Goal: Contribute content: Add original content to the website for others to see

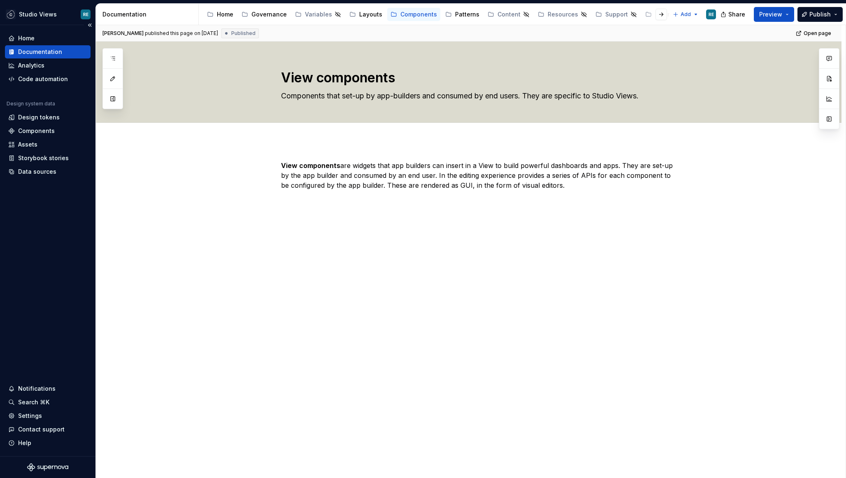
click at [60, 51] on div "Documentation" at bounding box center [47, 52] width 79 height 8
click at [224, 14] on div "Home" at bounding box center [225, 14] width 16 height 8
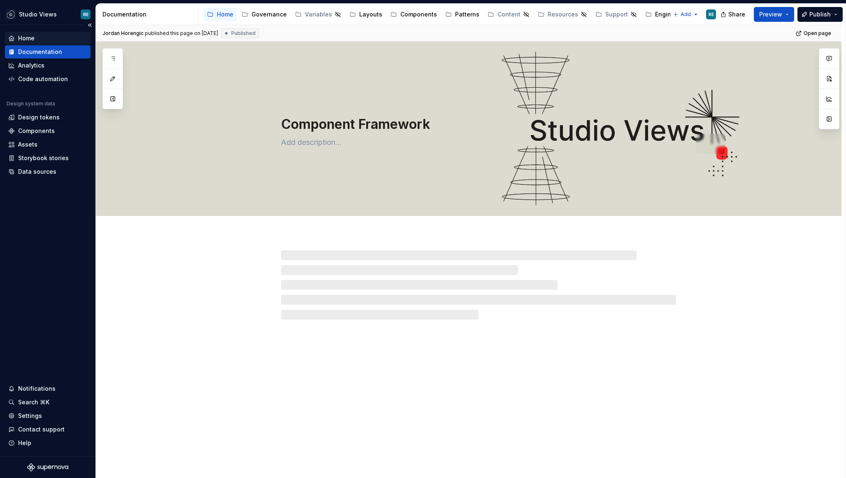
click at [47, 40] on div "Home" at bounding box center [47, 38] width 79 height 8
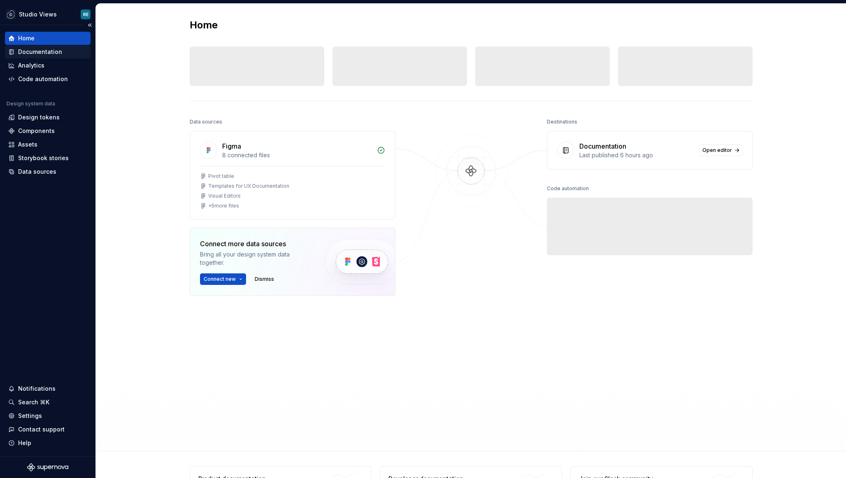
click at [45, 51] on div "Documentation" at bounding box center [40, 52] width 44 height 8
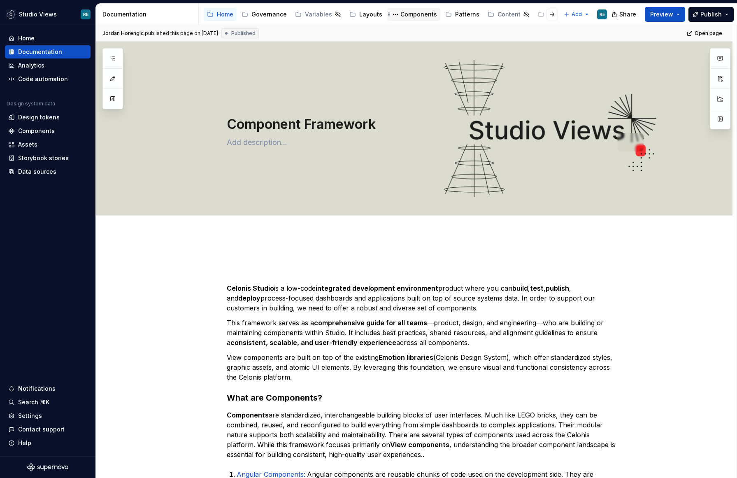
click at [412, 14] on div "Components" at bounding box center [419, 14] width 37 height 8
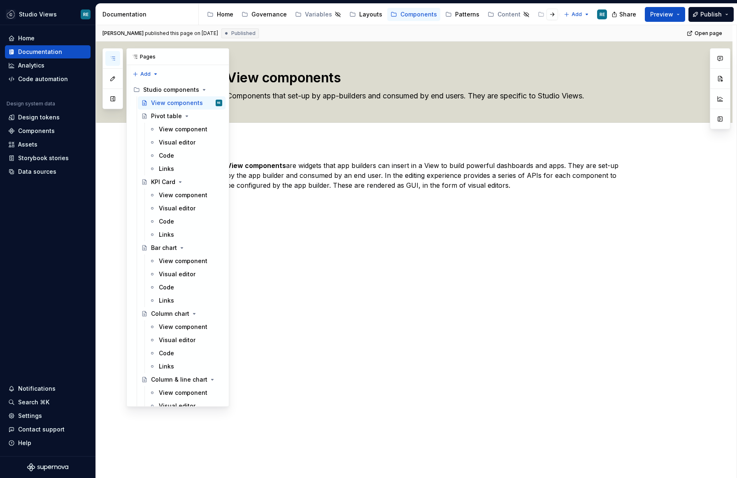
click at [112, 54] on button "button" at bounding box center [112, 58] width 15 height 15
click at [141, 57] on div "Pages" at bounding box center [178, 57] width 102 height 16
click at [112, 53] on button "button" at bounding box center [112, 58] width 15 height 15
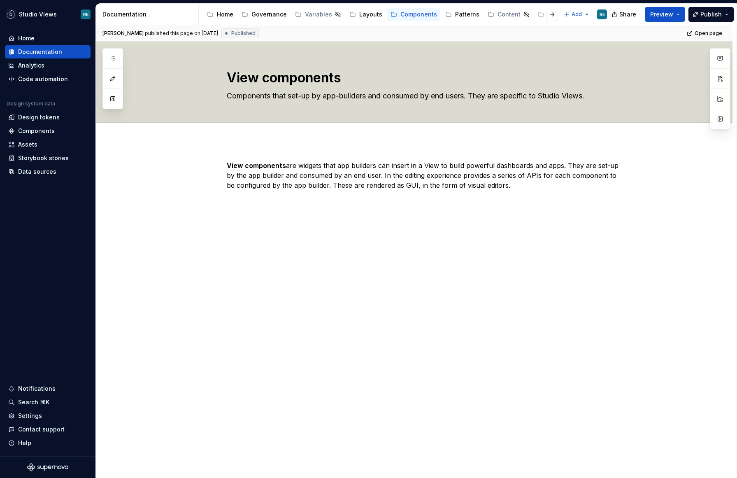
click at [115, 107] on div at bounding box center [112, 78] width 21 height 61
click at [114, 101] on button "button" at bounding box center [112, 98] width 15 height 15
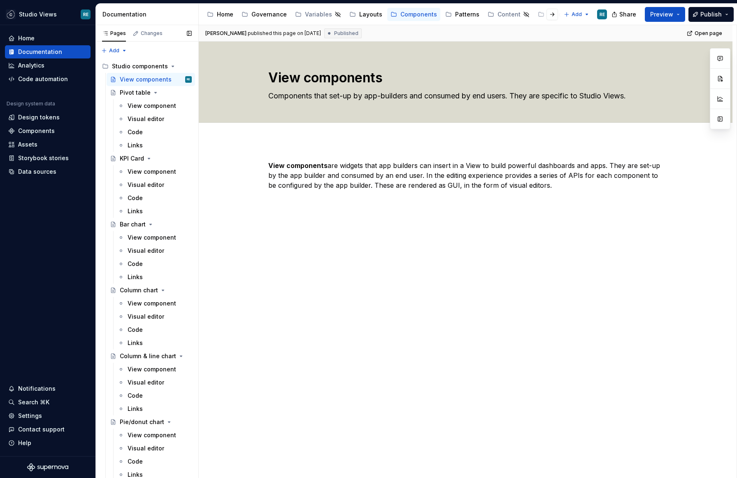
type textarea "*"
click at [176, 419] on button "Page tree" at bounding box center [175, 421] width 12 height 12
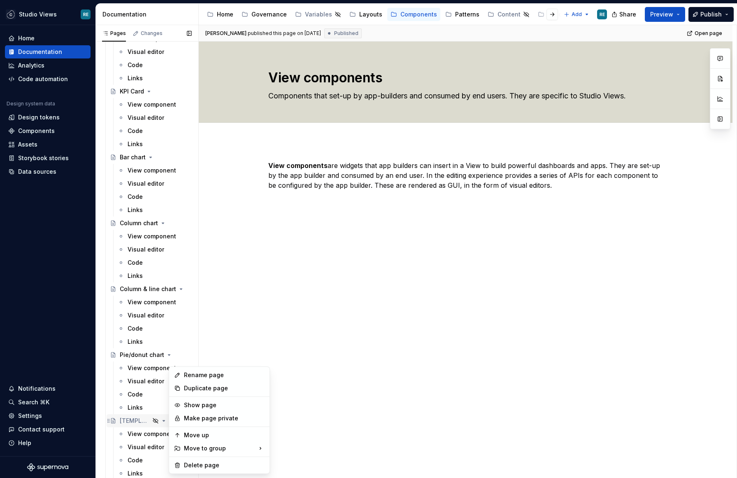
click at [136, 424] on div "Pages Changes Add Accessibility guide for tree Page tree. Navigate the tree wit…" at bounding box center [146, 253] width 103 height 457
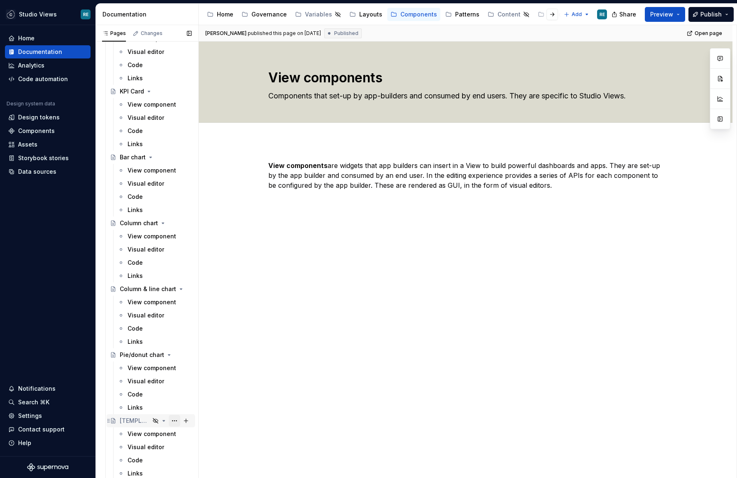
click at [177, 419] on button "Page tree" at bounding box center [175, 421] width 12 height 12
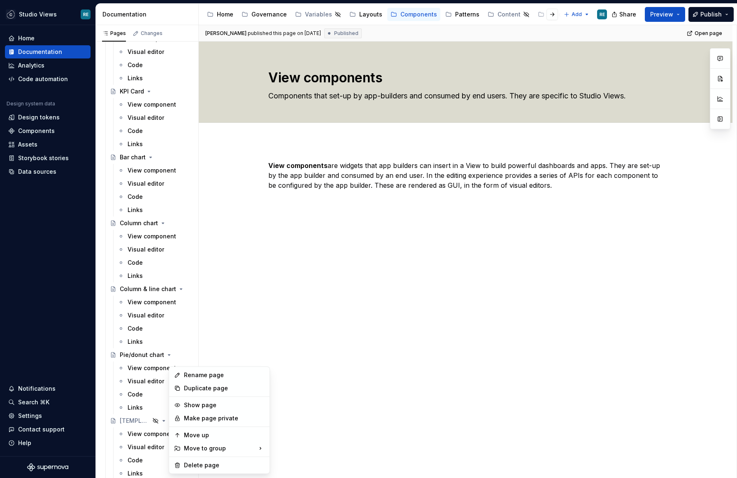
click at [264, 338] on html "Studio Views RE Home Documentation Analytics Code automation Design system data…" at bounding box center [368, 239] width 737 height 478
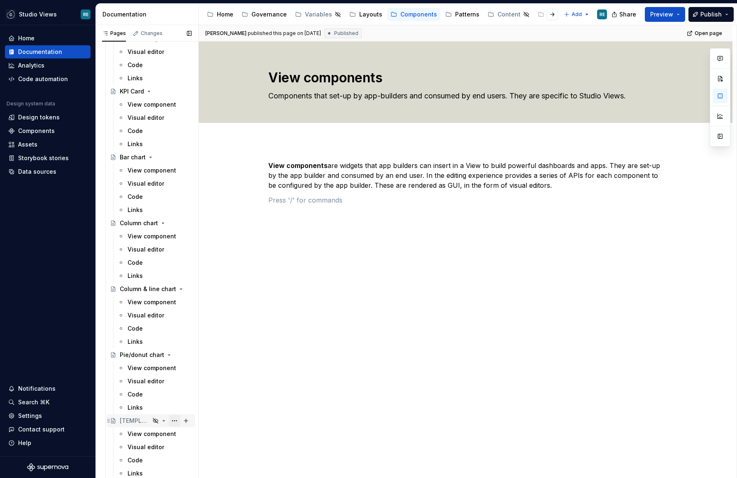
click at [172, 421] on button "Page tree" at bounding box center [175, 421] width 12 height 12
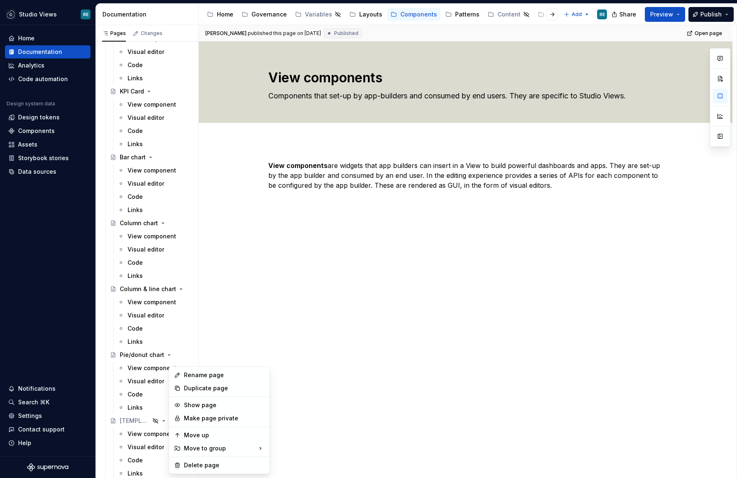
click at [265, 342] on html "Studio Views RE Home Documentation Analytics Code automation Design system data…" at bounding box center [368, 239] width 737 height 478
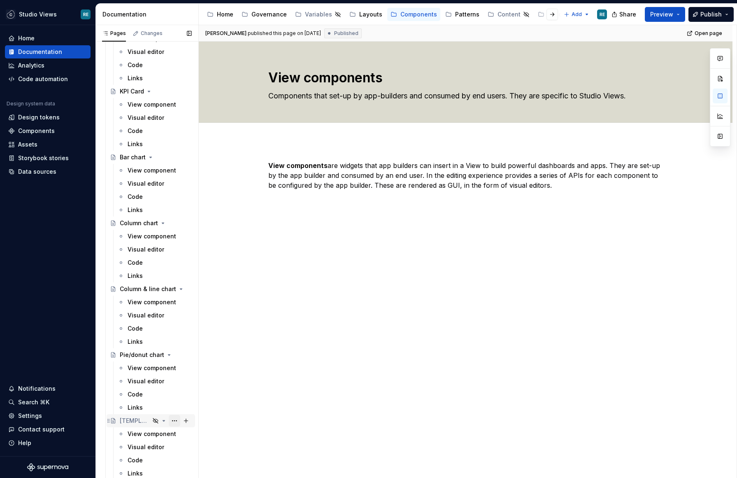
click at [173, 421] on button "Page tree" at bounding box center [175, 421] width 12 height 12
click at [274, 321] on html "Studio Views RE Home Documentation Analytics Code automation Design system data…" at bounding box center [368, 239] width 737 height 478
click at [143, 422] on div "[TEMPLATE]" at bounding box center [135, 421] width 30 height 8
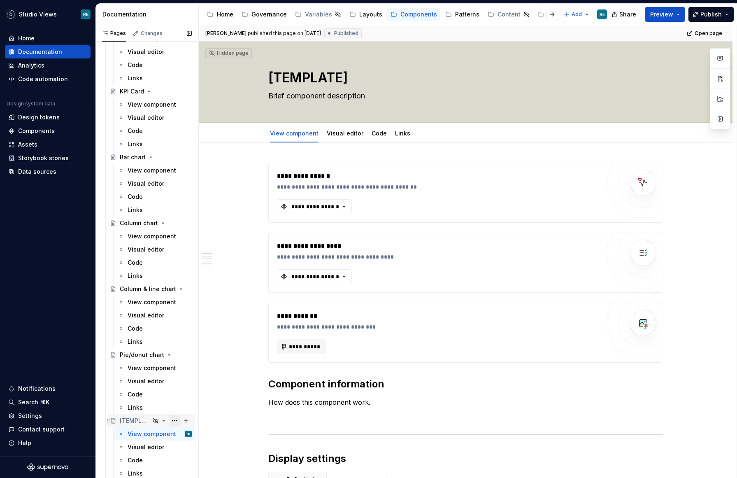
click at [173, 420] on button "Page tree" at bounding box center [175, 421] width 12 height 12
click at [149, 422] on div "Pages Changes Add Accessibility guide for tree Page tree. Navigate the tree wit…" at bounding box center [146, 253] width 103 height 457
click at [174, 419] on button "Page tree" at bounding box center [175, 421] width 12 height 12
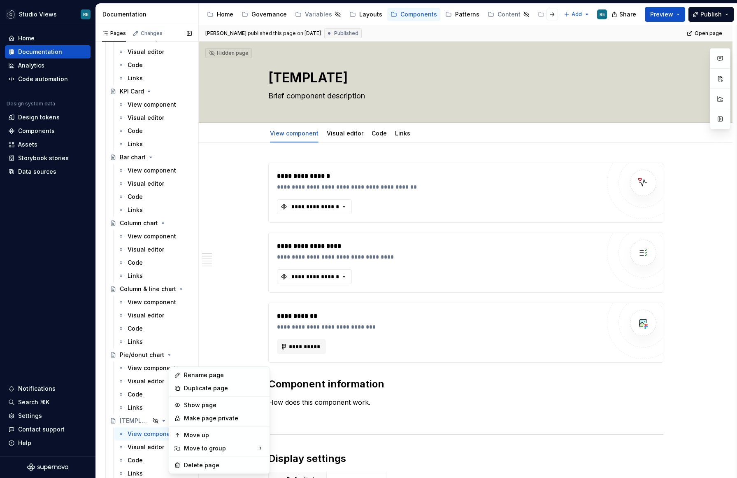
click at [131, 418] on div "Pages Changes Add Accessibility guide for tree Page tree. Navigate the tree wit…" at bounding box center [146, 253] width 103 height 457
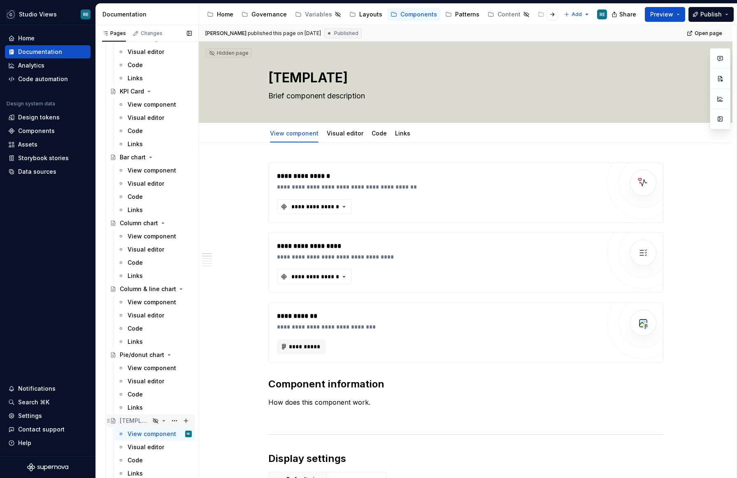
click at [128, 419] on div "[TEMPLATE]" at bounding box center [135, 421] width 30 height 8
click at [171, 418] on button "Page tree" at bounding box center [175, 421] width 12 height 12
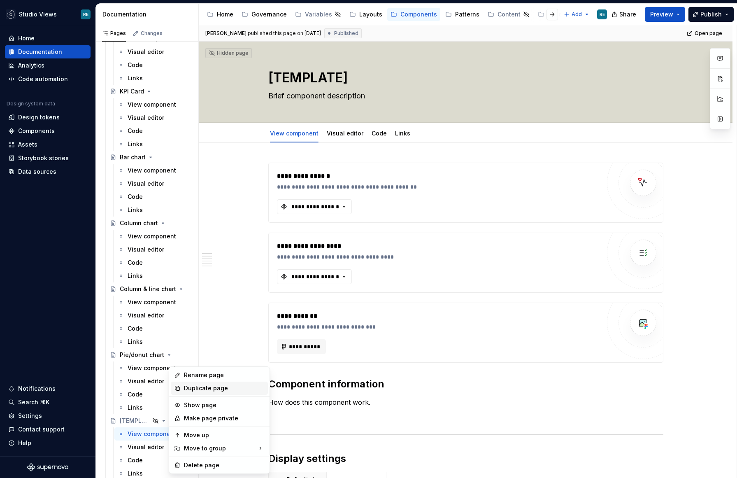
click at [202, 391] on div "Duplicate page" at bounding box center [224, 388] width 81 height 8
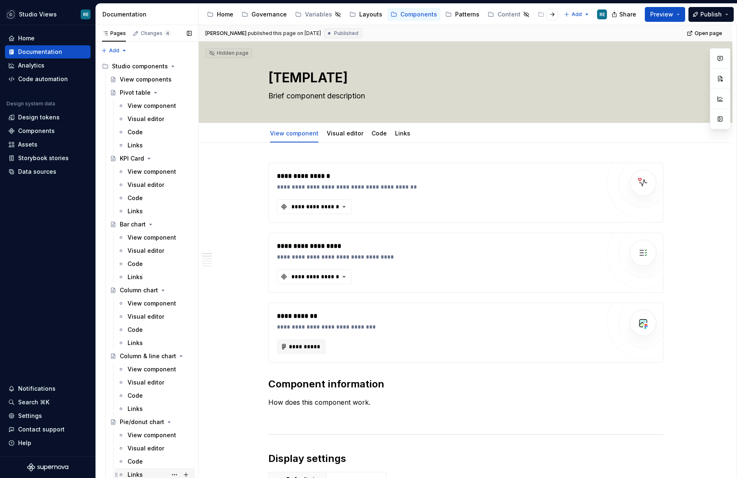
scroll to position [80, 0]
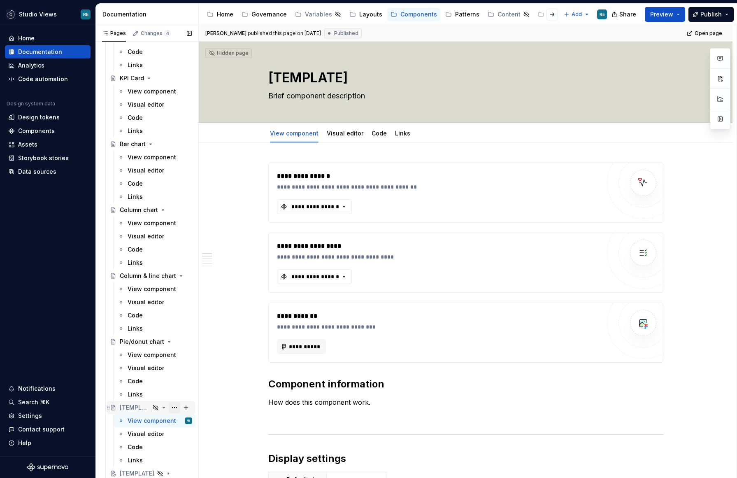
click at [172, 406] on button "Page tree" at bounding box center [175, 408] width 12 height 12
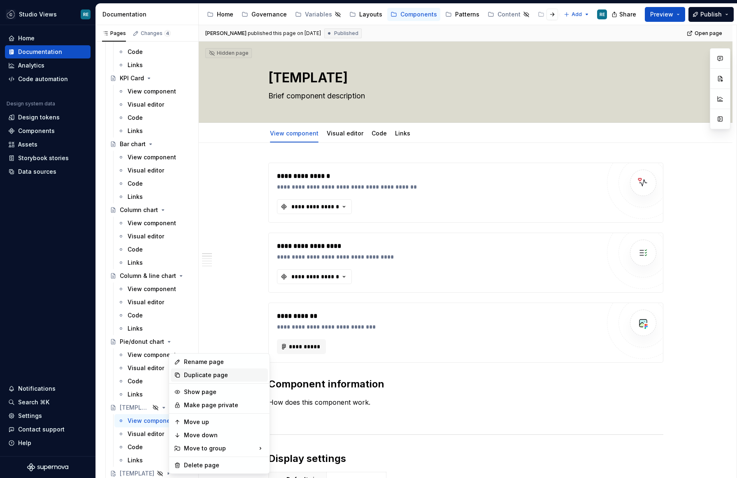
click at [194, 377] on div "Duplicate page" at bounding box center [224, 375] width 81 height 8
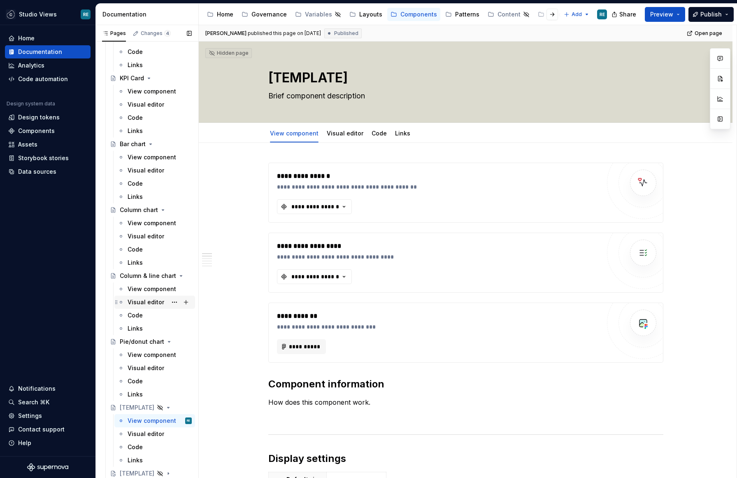
scroll to position [0, 0]
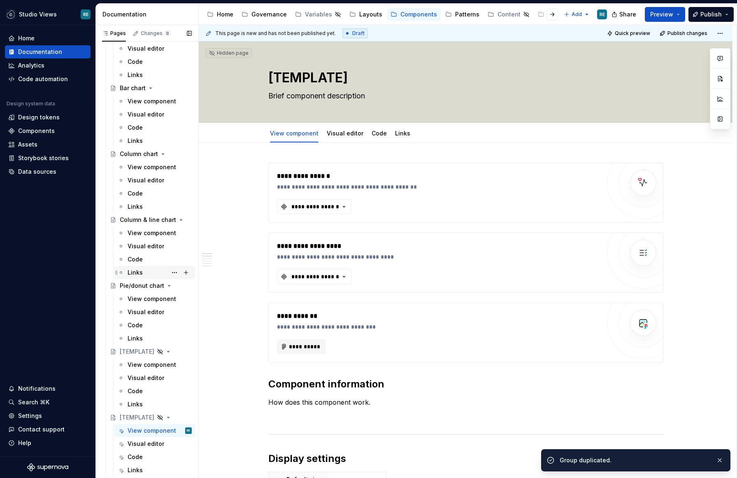
scroll to position [146, 0]
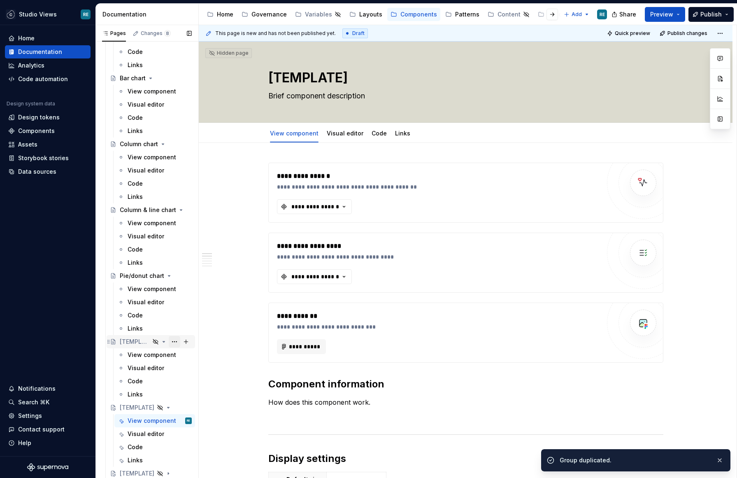
click at [173, 340] on button "Page tree" at bounding box center [175, 342] width 12 height 12
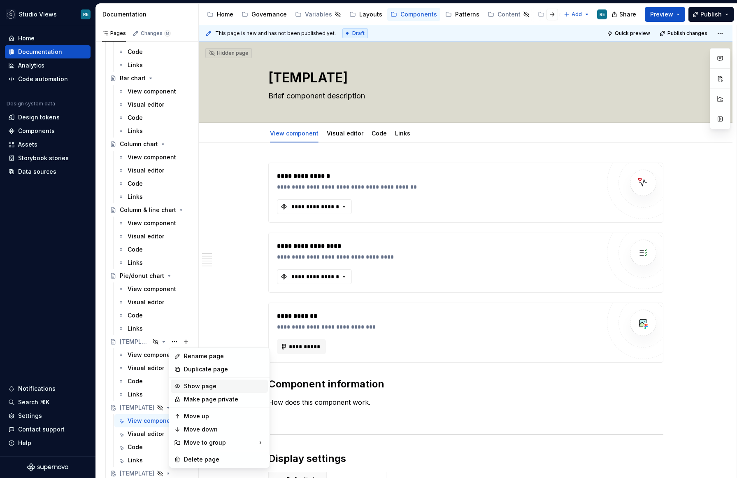
type textarea "*"
click at [198, 354] on div "Rename page" at bounding box center [224, 356] width 81 height 8
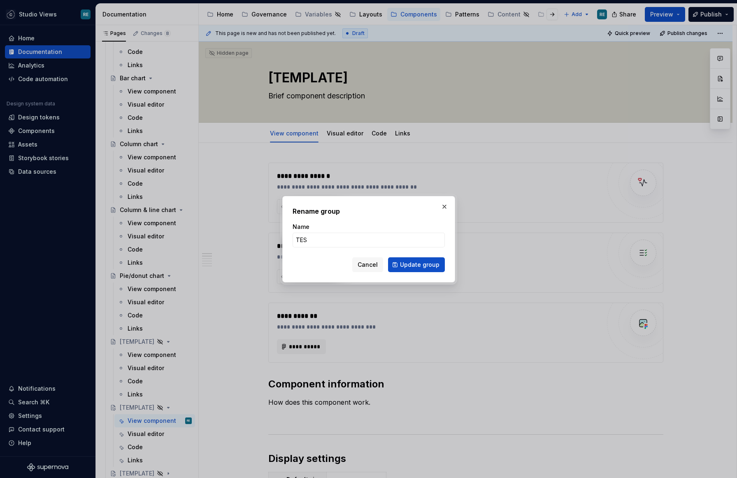
type input "TEST"
click button "Update group" at bounding box center [416, 264] width 57 height 15
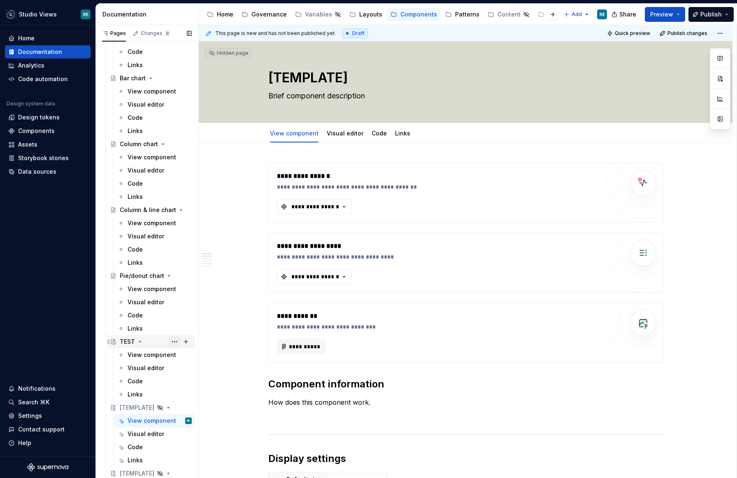
click at [177, 341] on button "Page tree" at bounding box center [175, 342] width 12 height 12
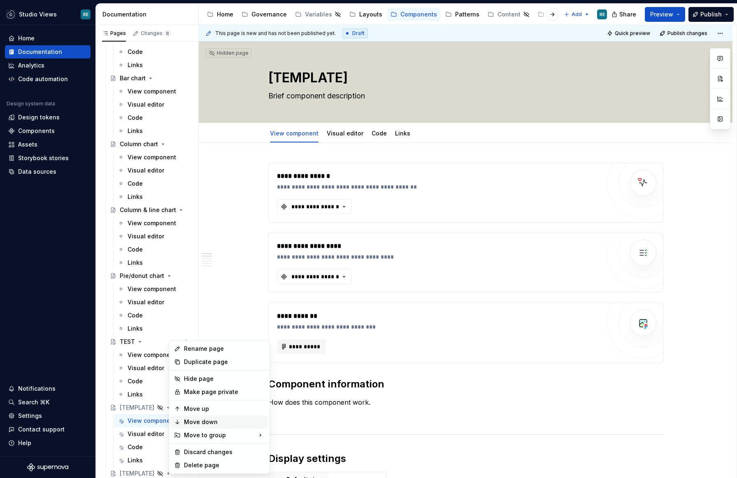
type textarea "*"
click at [202, 349] on div "Rename page" at bounding box center [224, 349] width 81 height 8
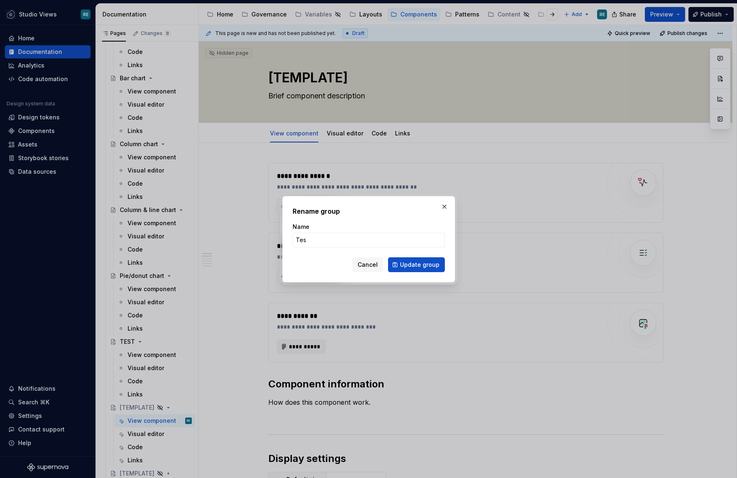
type input "Test"
click button "Update group" at bounding box center [416, 264] width 57 height 15
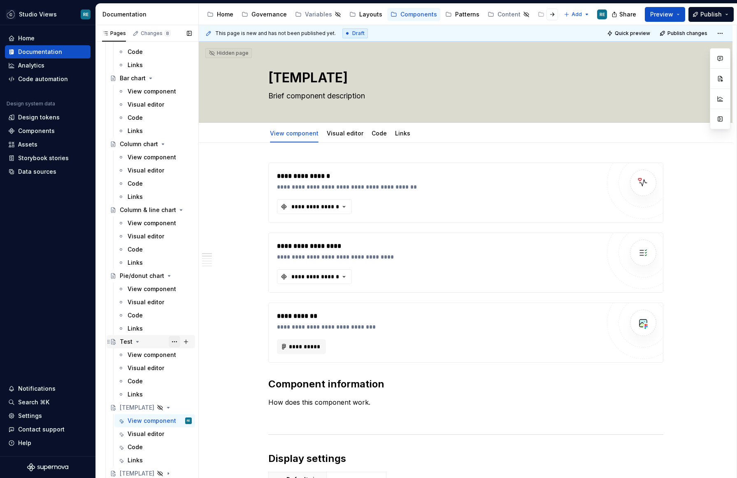
click at [172, 341] on button "Page tree" at bounding box center [175, 342] width 12 height 12
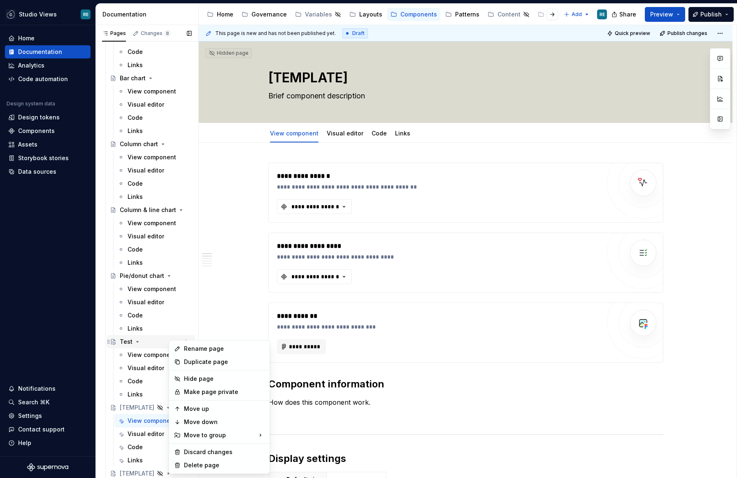
click at [129, 340] on div "Pages Changes 8 Add Accessibility guide for tree Page tree. Navigate the tree w…" at bounding box center [146, 253] width 103 height 457
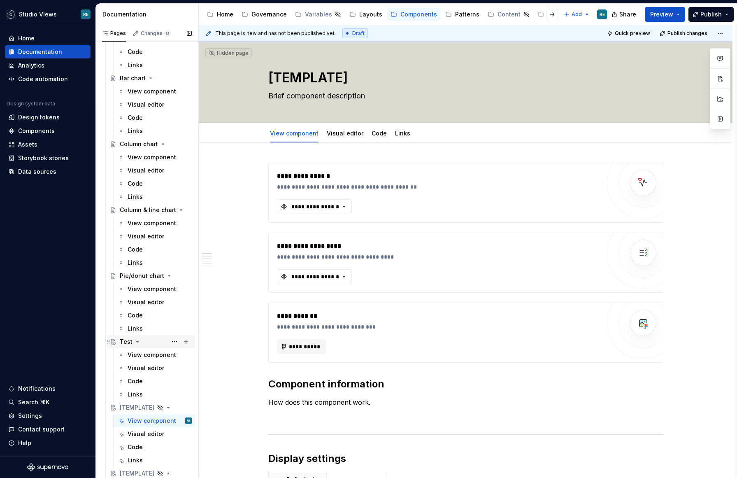
click at [161, 341] on div "Test" at bounding box center [156, 342] width 72 height 12
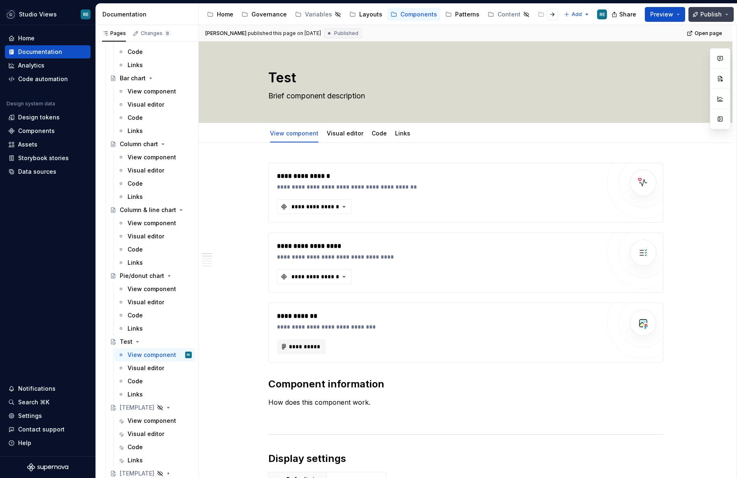
click at [710, 18] on button "Publish" at bounding box center [711, 14] width 45 height 15
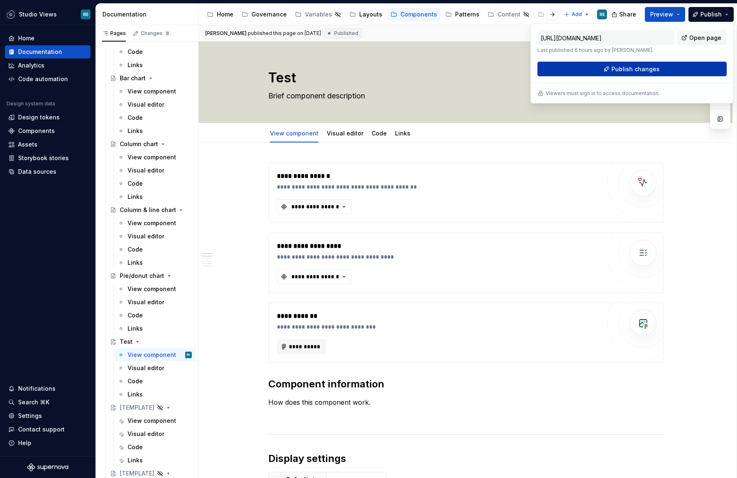
click at [622, 67] on span "Publish changes" at bounding box center [636, 69] width 48 height 8
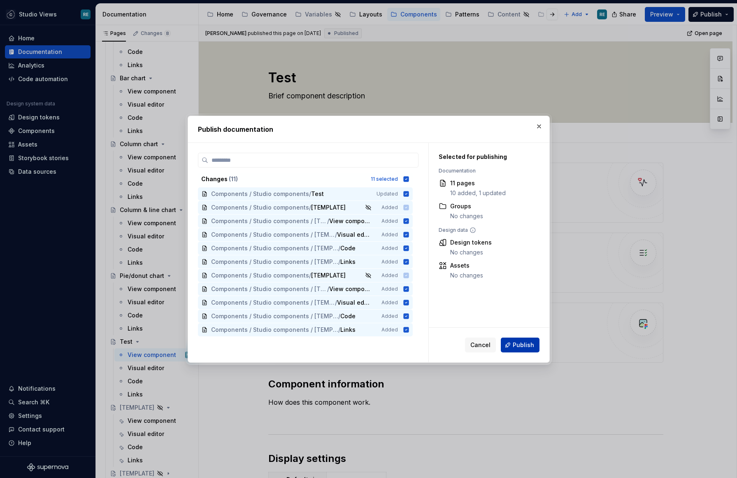
click at [519, 341] on span "Publish" at bounding box center [523, 345] width 21 height 8
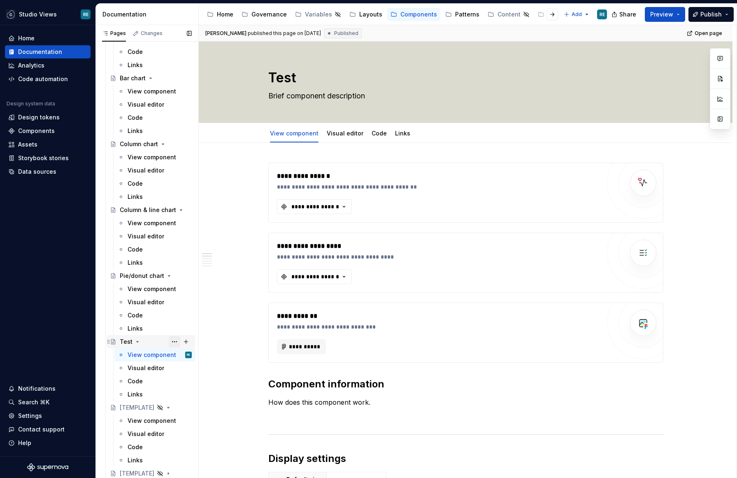
click at [173, 339] on button "Page tree" at bounding box center [175, 342] width 12 height 12
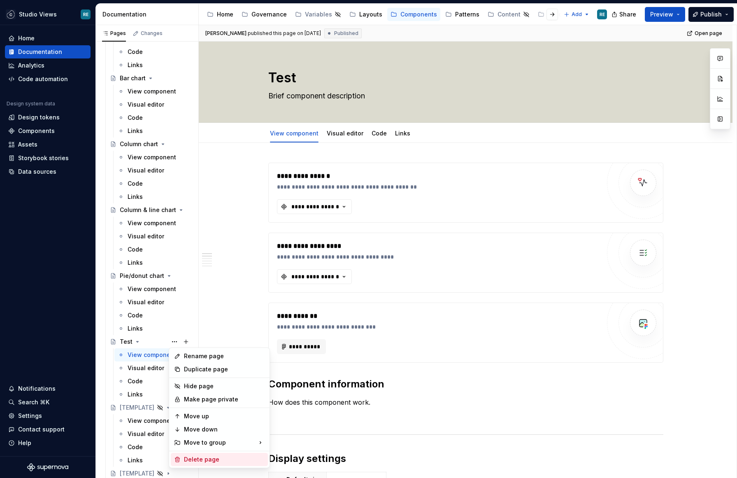
click at [191, 457] on div "Delete page" at bounding box center [224, 459] width 81 height 8
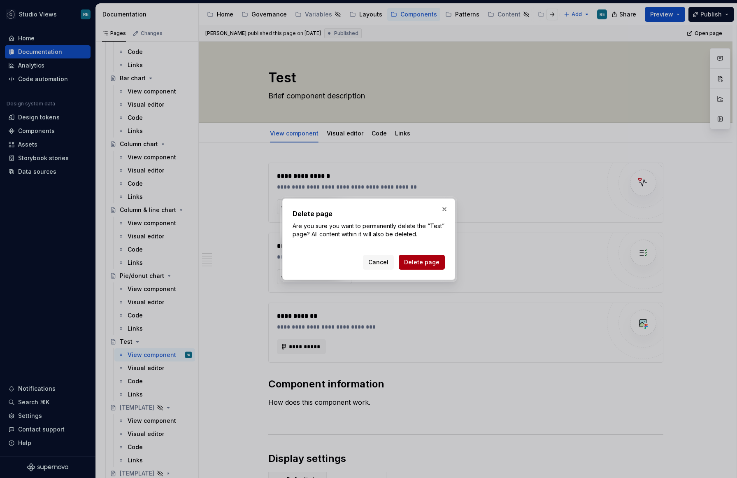
click at [433, 261] on span "Delete page" at bounding box center [421, 262] width 35 height 8
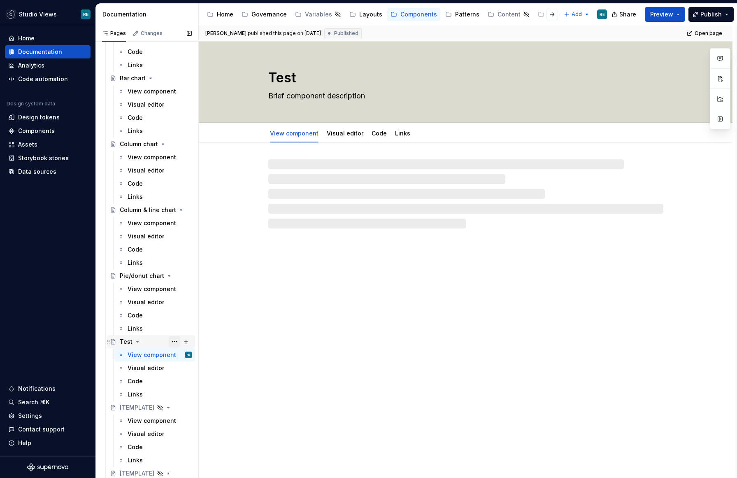
click at [171, 341] on button "Page tree" at bounding box center [175, 342] width 12 height 12
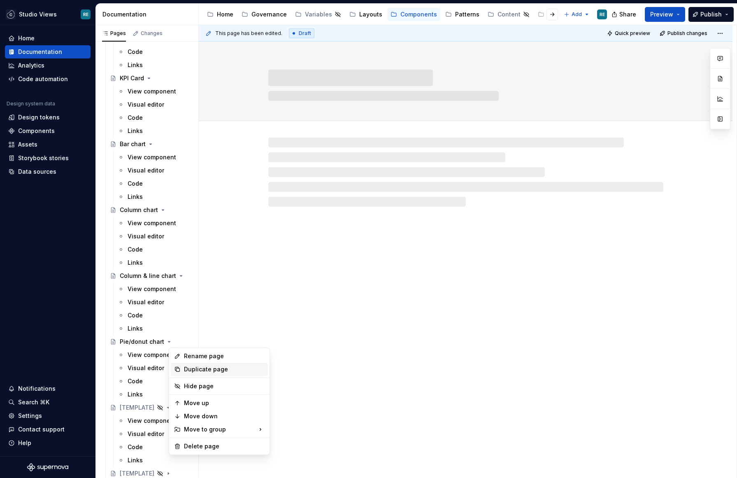
scroll to position [80, 0]
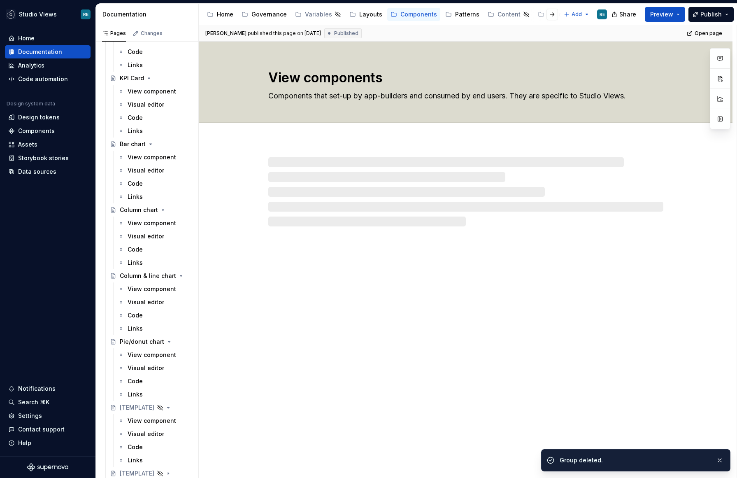
click at [432, 334] on html "Studio Views RE Home Documentation Analytics Code automation Design system data…" at bounding box center [368, 239] width 737 height 478
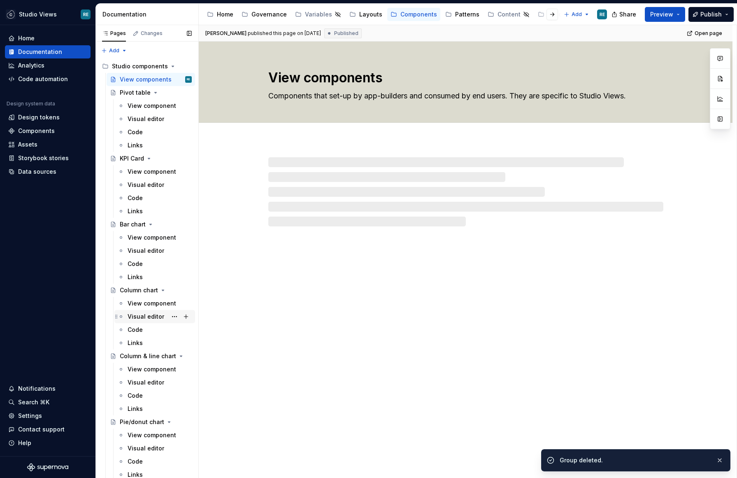
scroll to position [80, 0]
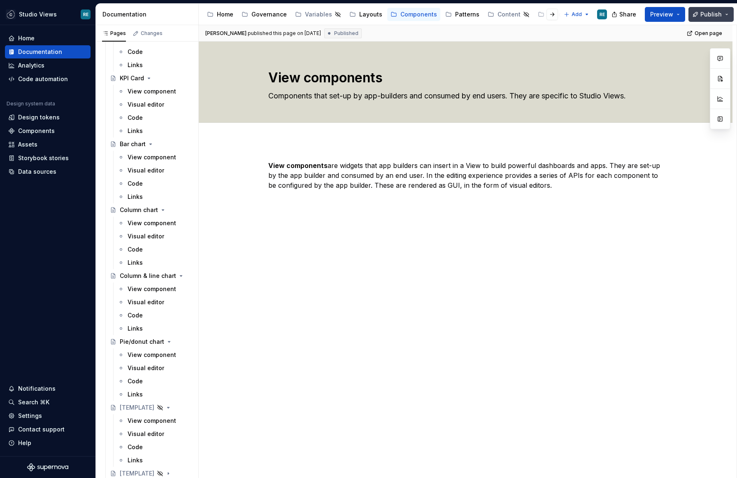
click at [718, 16] on span "Publish" at bounding box center [711, 14] width 21 height 8
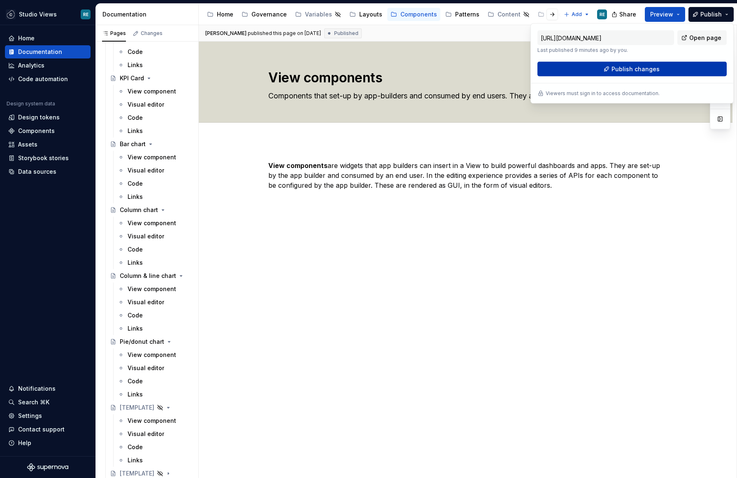
click at [624, 63] on button "Publish changes" at bounding box center [632, 69] width 189 height 15
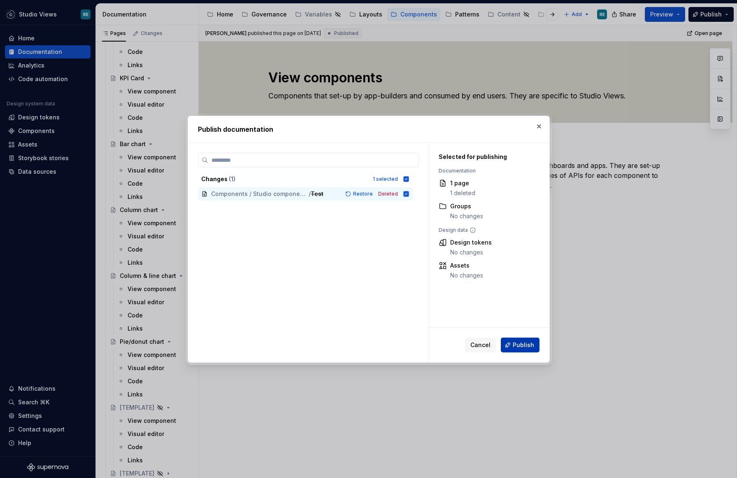
click at [532, 350] on button "Publish" at bounding box center [520, 345] width 39 height 15
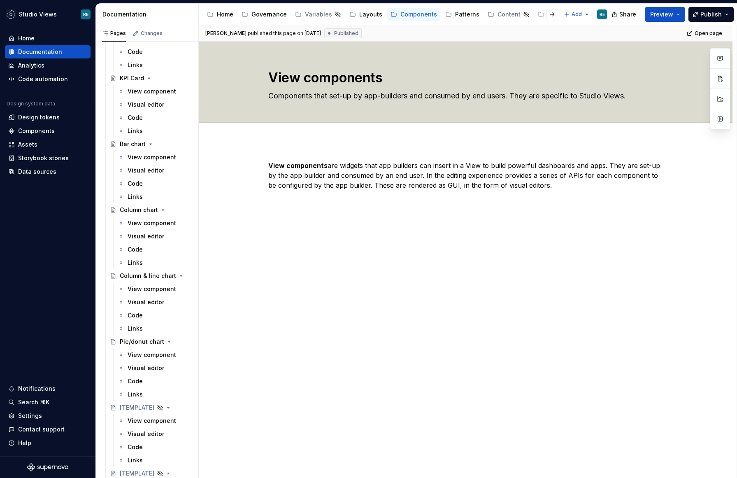
type textarea "*"
